Goal: Task Accomplishment & Management: Manage account settings

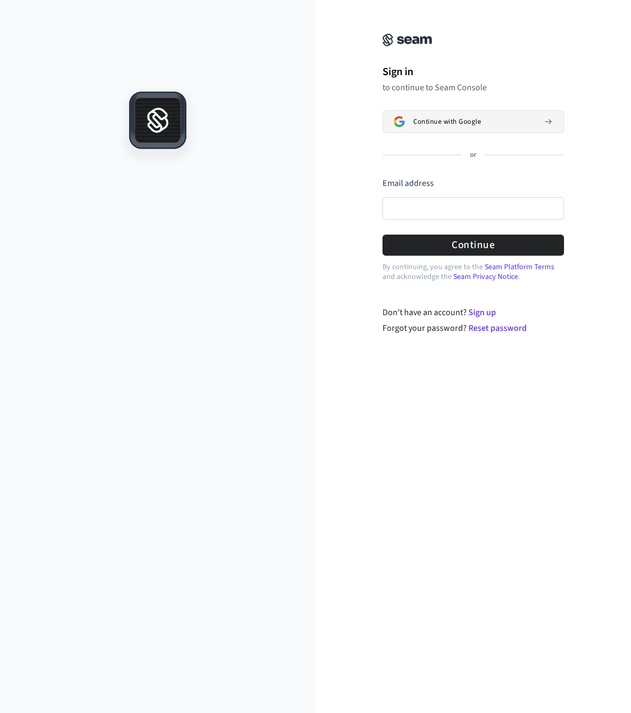
click at [441, 124] on span "Continue with Google" at bounding box center [447, 121] width 68 height 9
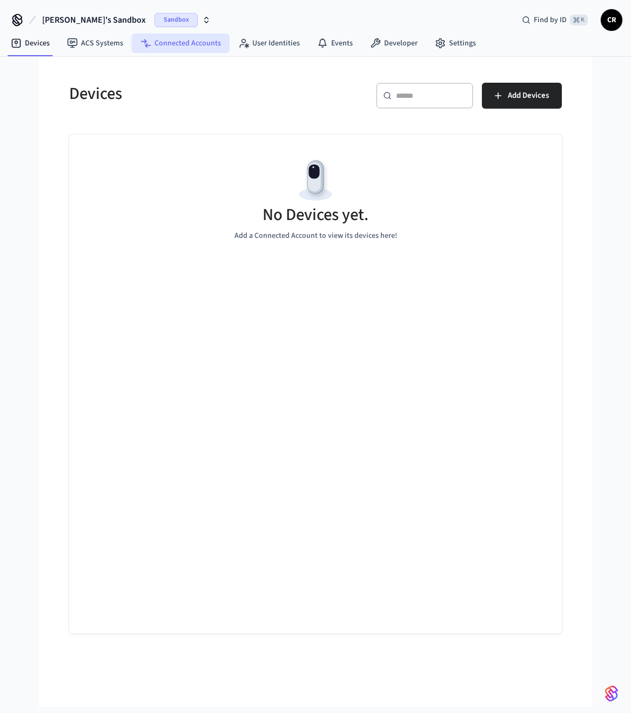
click at [208, 45] on link "Connected Accounts" at bounding box center [181, 43] width 98 height 19
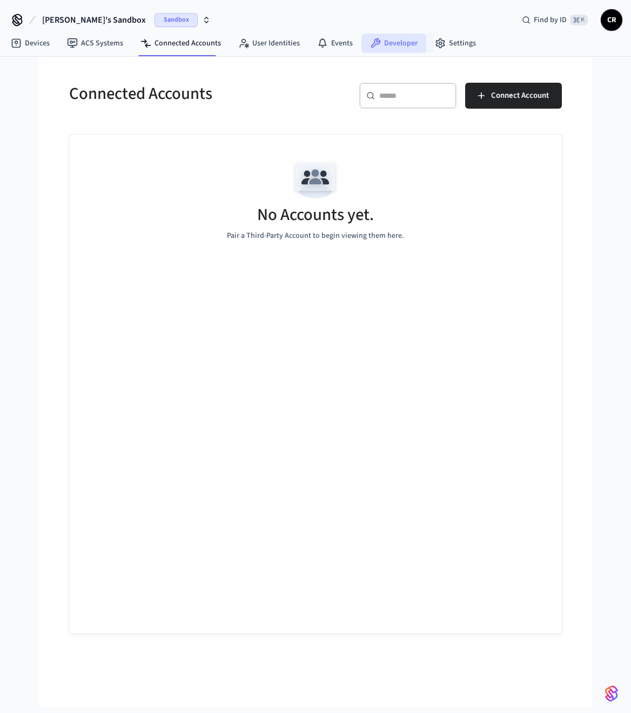
click at [390, 45] on link "Developer" at bounding box center [394, 43] width 65 height 19
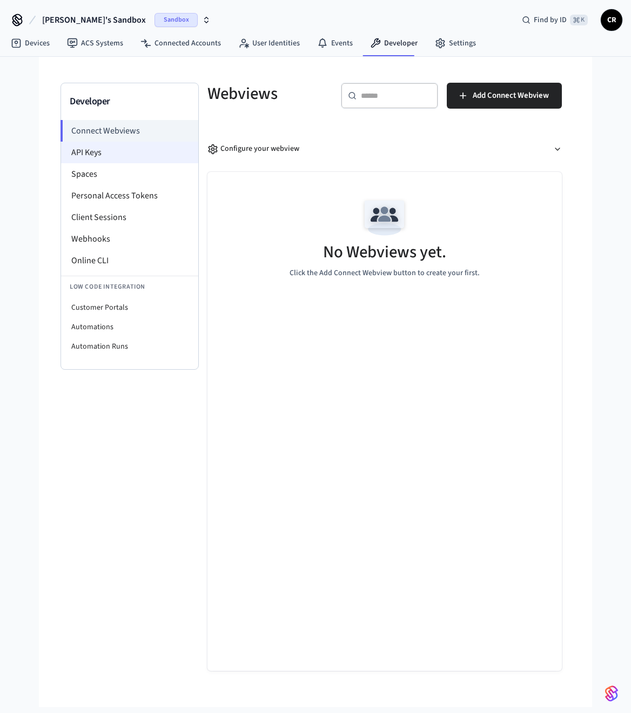
click at [117, 153] on li "API Keys" at bounding box center [129, 153] width 137 height 22
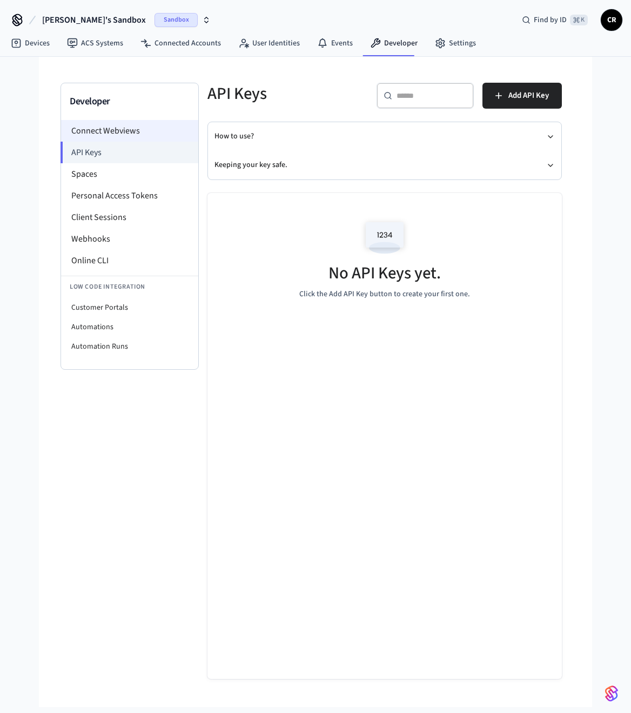
click at [125, 131] on li "Connect Webviews" at bounding box center [129, 131] width 137 height 22
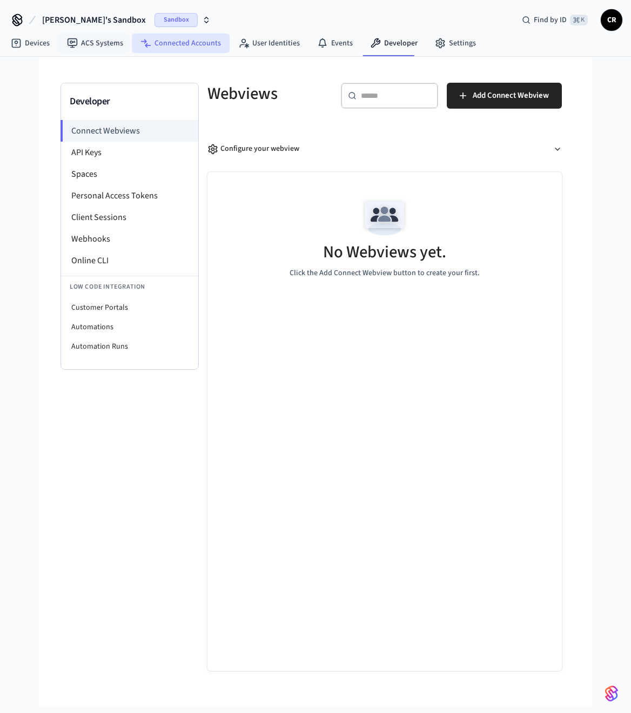
click at [176, 48] on link "Connected Accounts" at bounding box center [181, 43] width 98 height 19
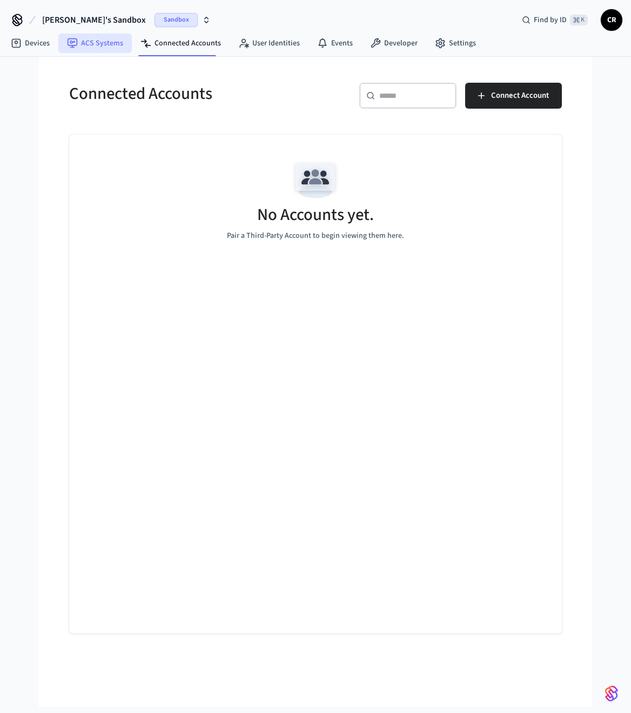
click at [102, 47] on link "ACS Systems" at bounding box center [95, 43] width 74 height 19
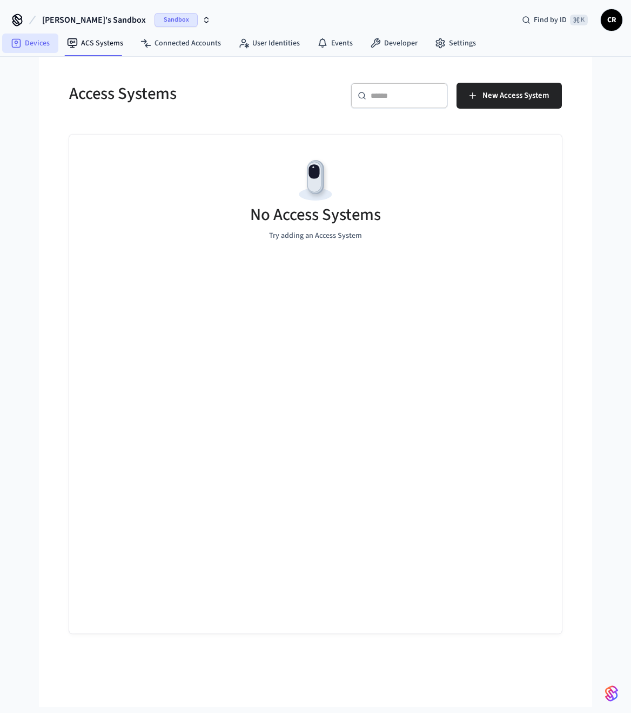
click at [36, 41] on link "Devices" at bounding box center [30, 43] width 56 height 19
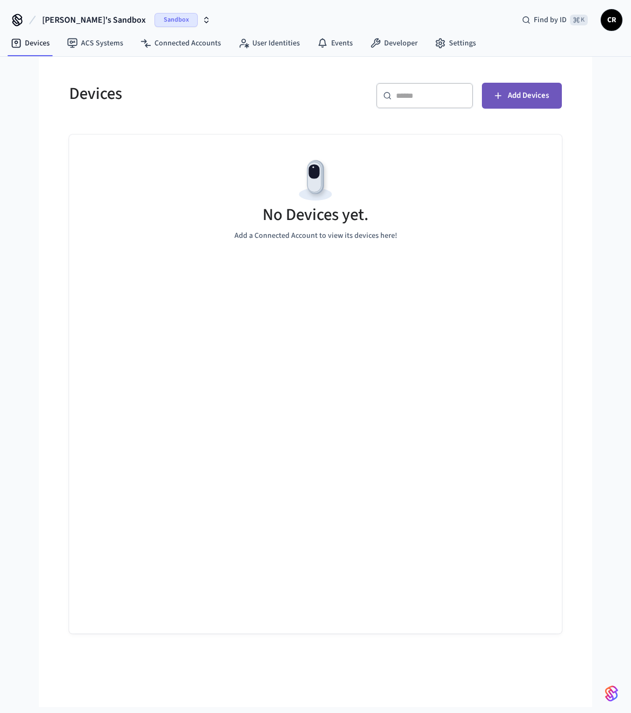
click at [526, 101] on span "Add Devices" at bounding box center [528, 96] width 41 height 14
click at [531, 94] on span "Add Devices" at bounding box center [528, 96] width 41 height 14
click at [385, 42] on link "Developer" at bounding box center [394, 43] width 65 height 19
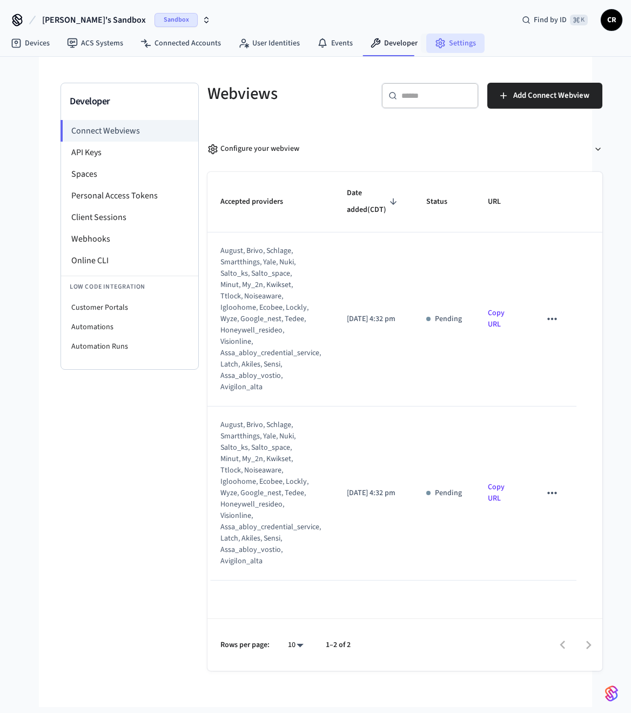
click at [447, 46] on link "Settings" at bounding box center [455, 43] width 58 height 19
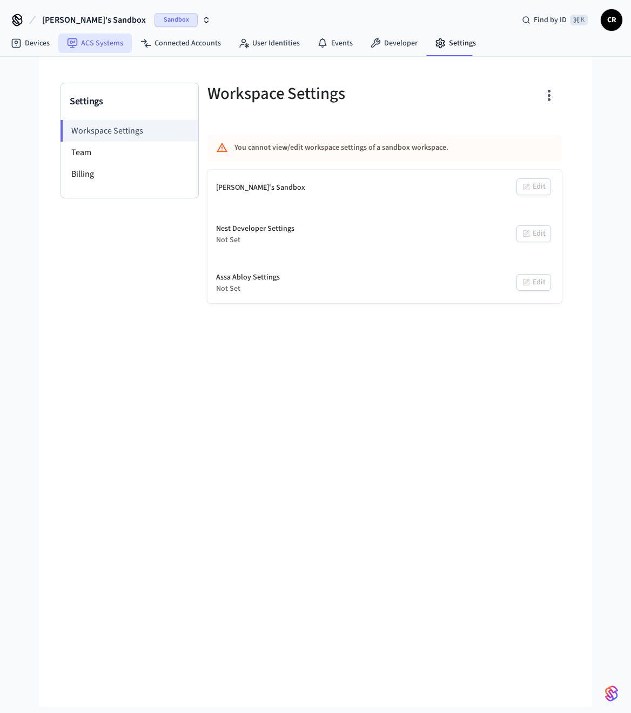
click at [104, 45] on link "ACS Systems" at bounding box center [95, 43] width 74 height 19
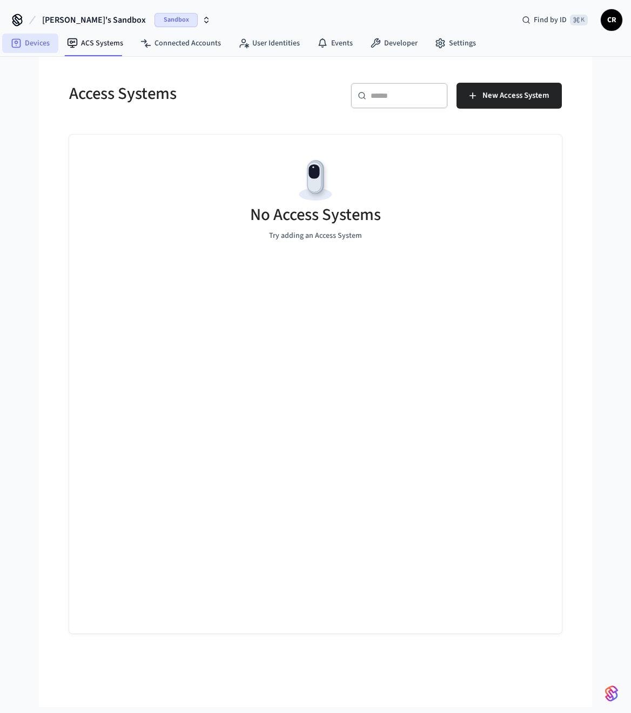
click at [37, 43] on link "Devices" at bounding box center [30, 43] width 56 height 19
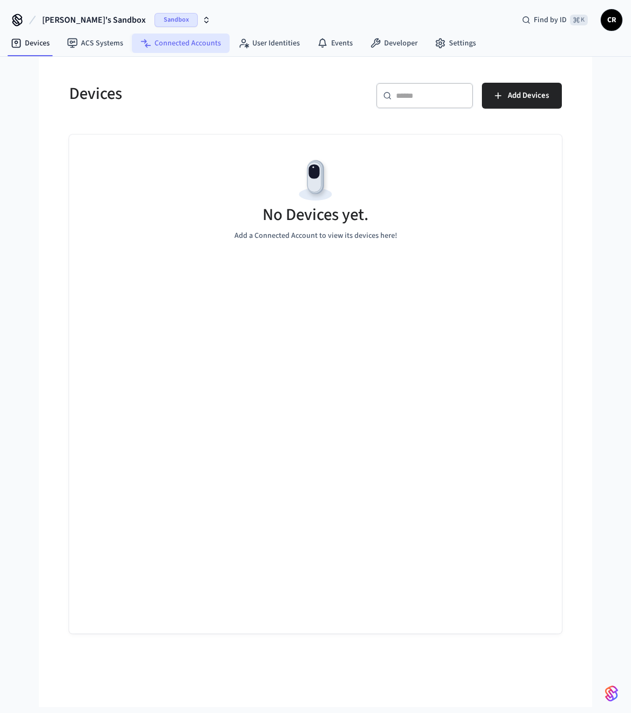
click at [177, 44] on link "Connected Accounts" at bounding box center [181, 43] width 98 height 19
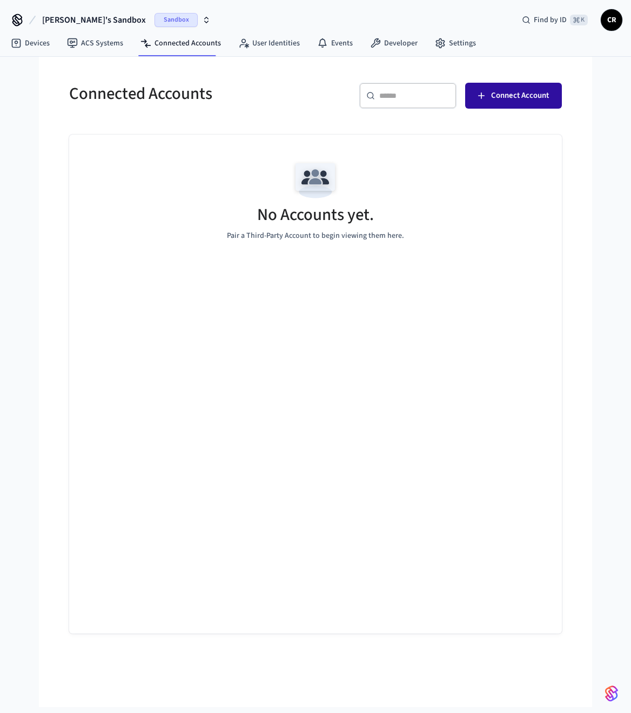
click at [519, 91] on span "Connect Account" at bounding box center [520, 96] width 58 height 14
